Goal: Task Accomplishment & Management: Manage account settings

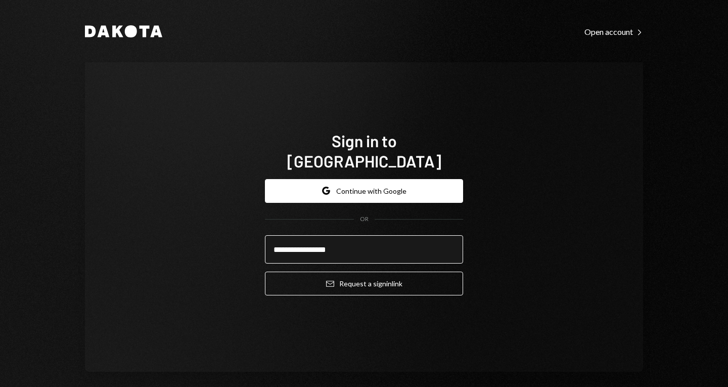
type input "**********"
click at [265, 272] on button "Email Request a sign in link" at bounding box center [364, 284] width 198 height 24
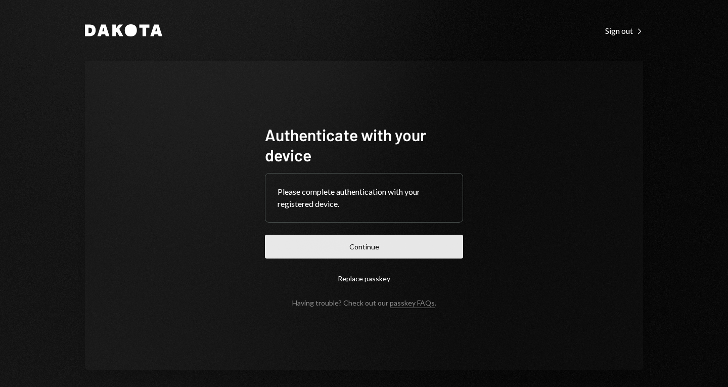
click at [364, 244] on button "Continue" at bounding box center [364, 247] width 198 height 24
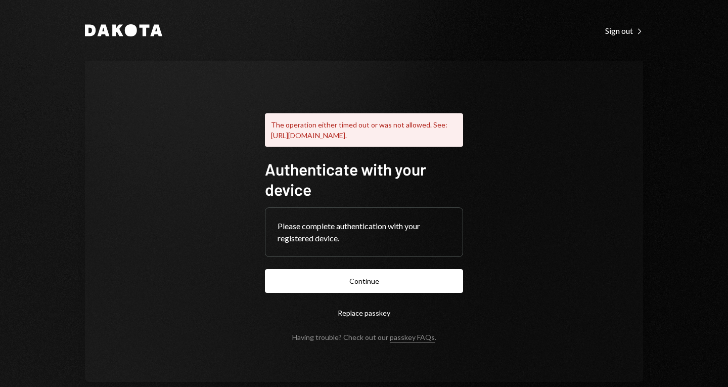
click at [345, 323] on button "Replace passkey" at bounding box center [364, 313] width 198 height 24
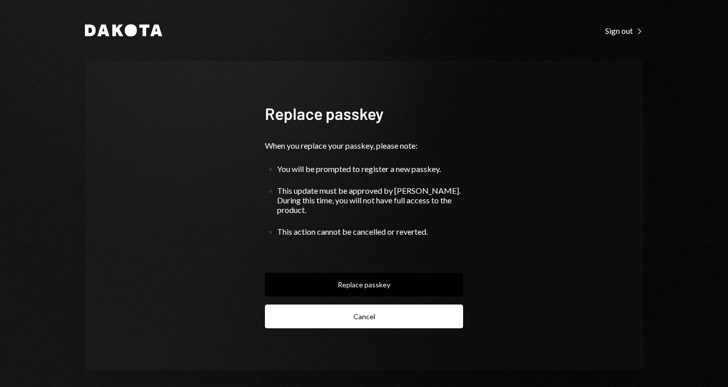
click at [356, 307] on button "Cancel" at bounding box center [364, 316] width 198 height 24
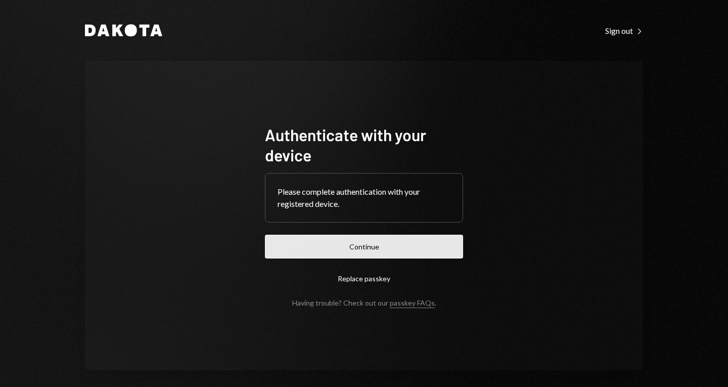
click at [357, 242] on button "Continue" at bounding box center [364, 247] width 198 height 24
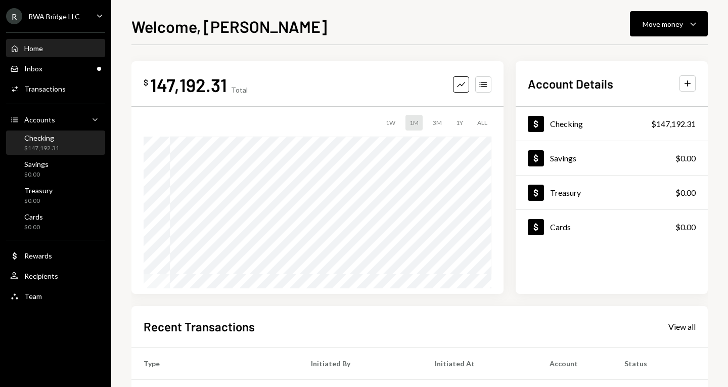
click at [43, 153] on div "Checking $147,192.31" at bounding box center [55, 142] width 91 height 23
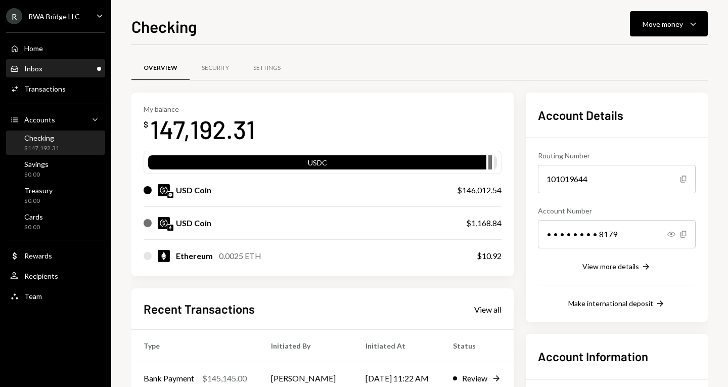
click at [68, 66] on div "Inbox Inbox" at bounding box center [55, 68] width 91 height 9
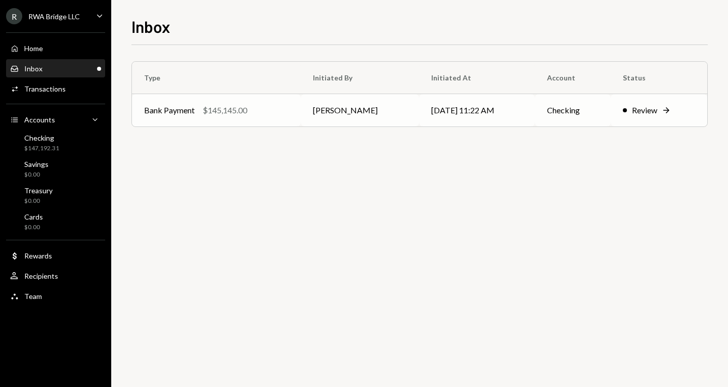
click at [641, 116] on div "Review" at bounding box center [644, 110] width 25 height 12
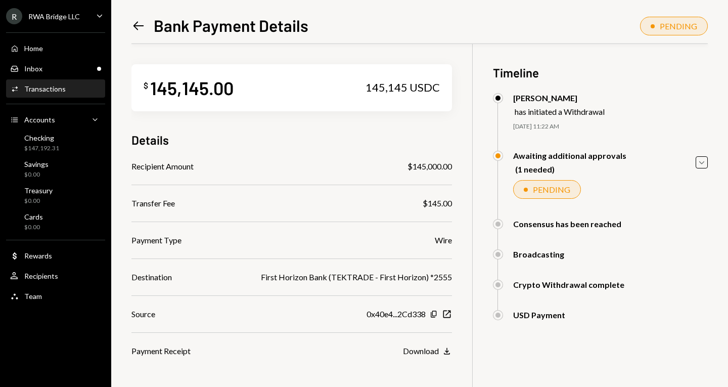
scroll to position [58, 0]
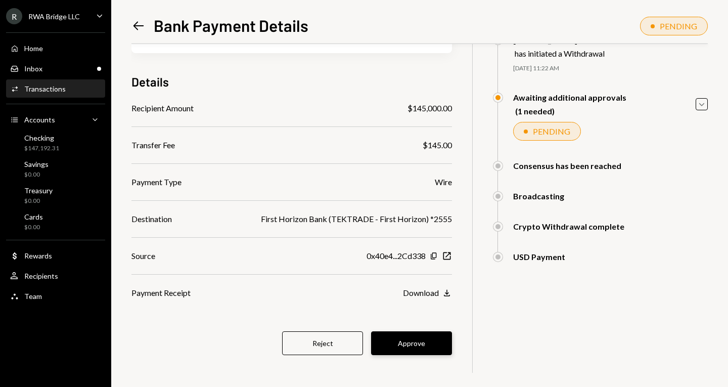
click at [428, 337] on button "Approve" at bounding box center [411, 343] width 81 height 24
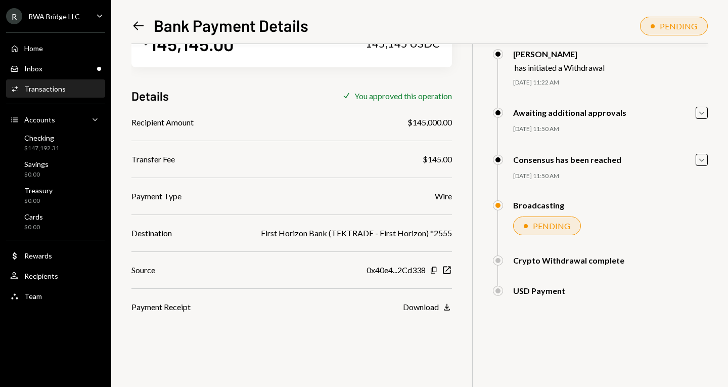
scroll to position [43, 0]
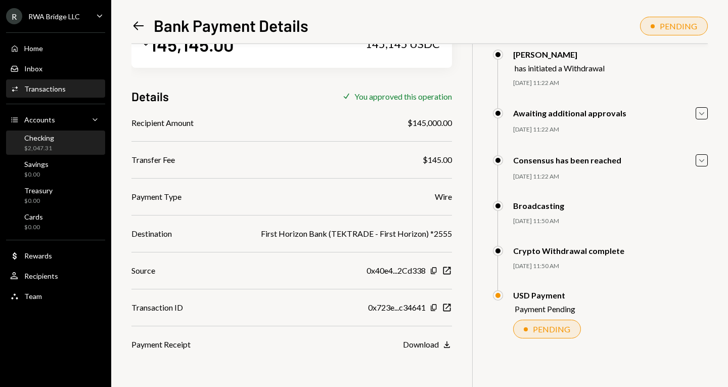
click at [42, 130] on link "Checking $2,047.31" at bounding box center [55, 142] width 99 height 24
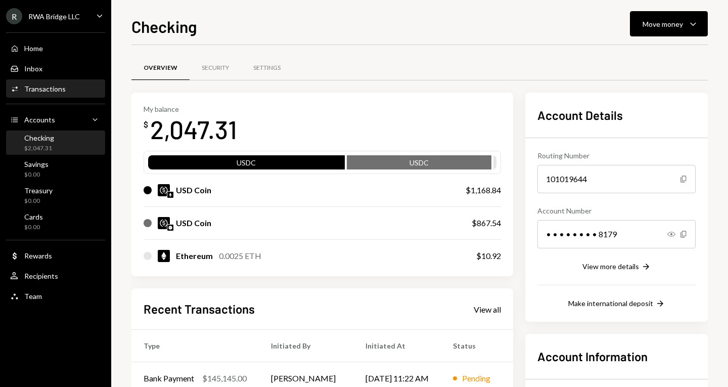
click at [60, 89] on div "Transactions" at bounding box center [44, 88] width 41 height 9
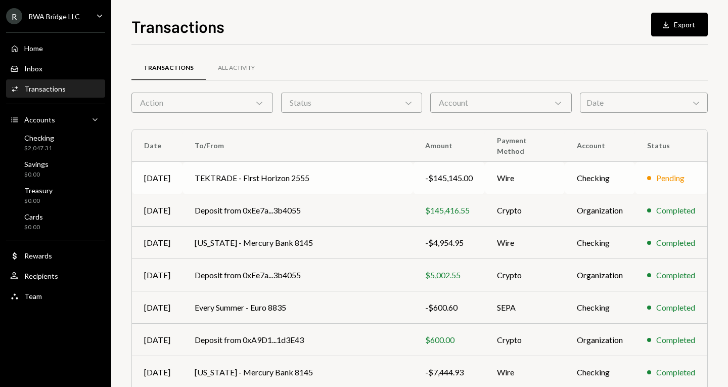
click at [344, 178] on td "TEKTRADE - First Horizon 2555" at bounding box center [298, 178] width 231 height 32
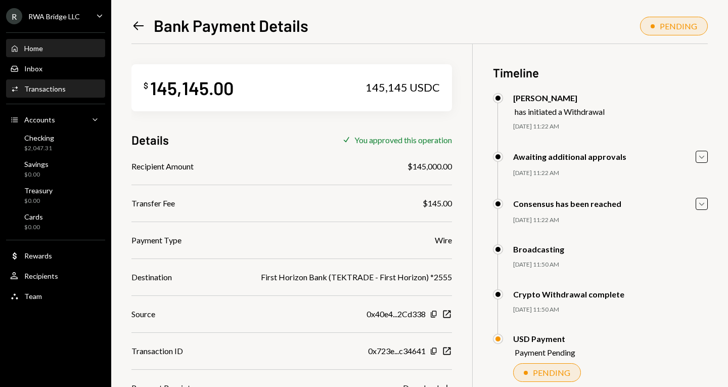
click at [80, 45] on div "Home Home" at bounding box center [55, 48] width 91 height 9
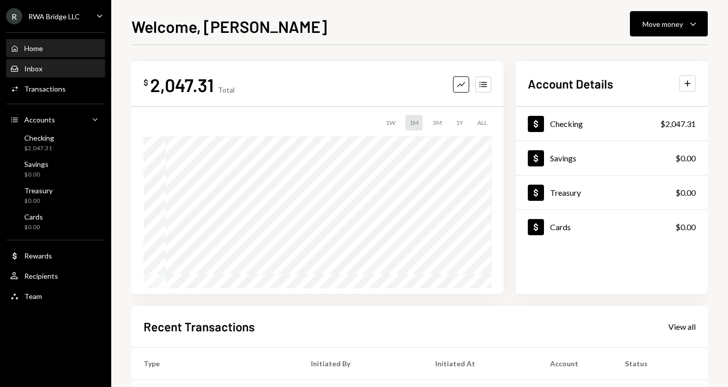
click at [37, 63] on div "Inbox Inbox" at bounding box center [55, 68] width 91 height 17
click at [48, 95] on div "Activities Transactions" at bounding box center [55, 88] width 91 height 17
